Goal: Task Accomplishment & Management: Use online tool/utility

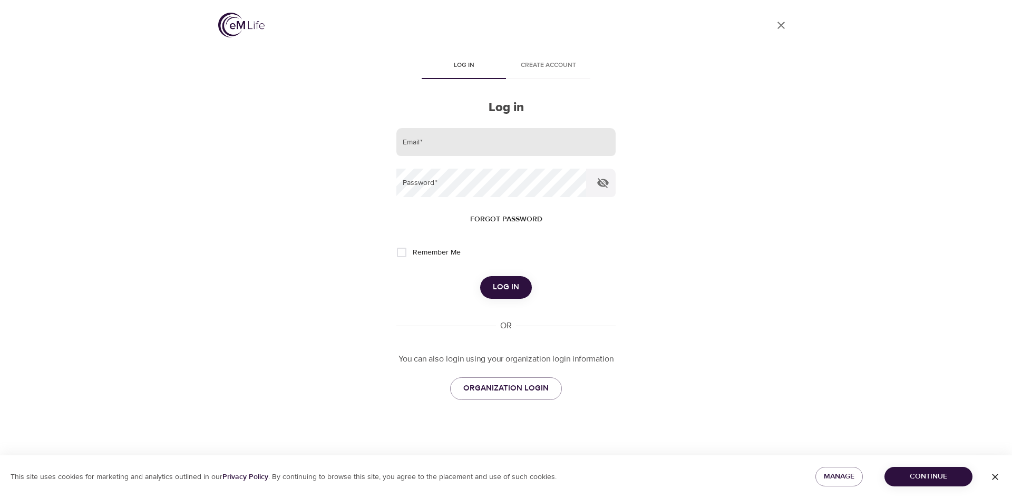
click at [483, 143] on input "email" at bounding box center [505, 142] width 219 height 28
type input "[PERSON_NAME][EMAIL_ADDRESS][PERSON_NAME][DOMAIN_NAME]"
click at [480, 276] on button "Log in" at bounding box center [506, 287] width 52 height 22
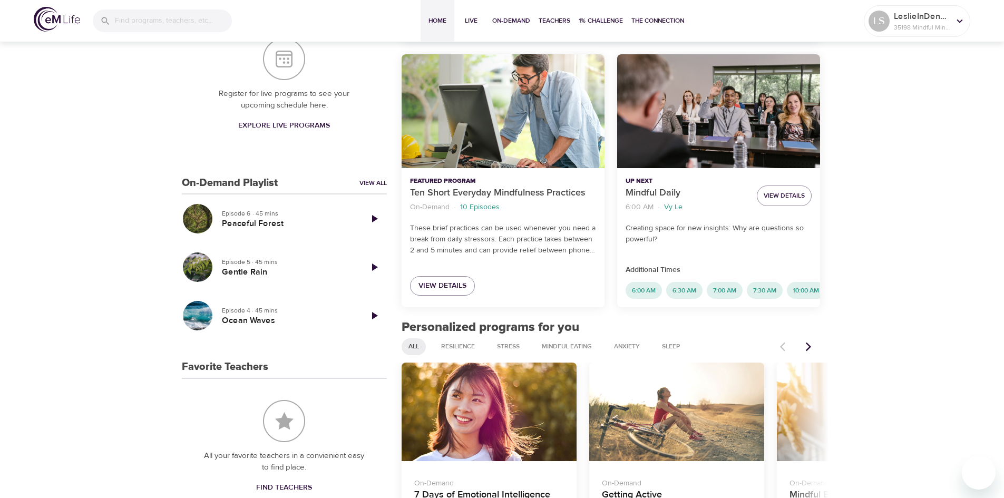
scroll to position [276, 0]
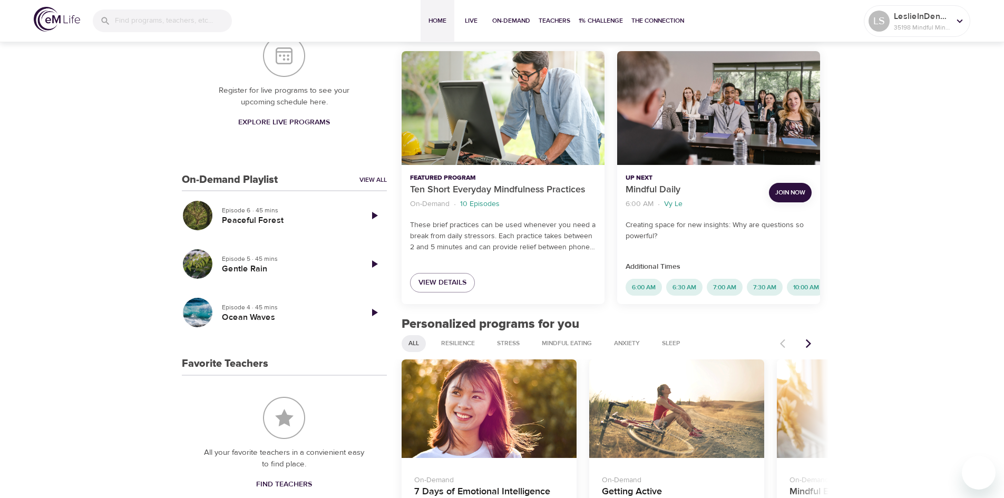
click at [789, 193] on span "Join Now" at bounding box center [790, 192] width 30 height 11
